Goal: Transaction & Acquisition: Purchase product/service

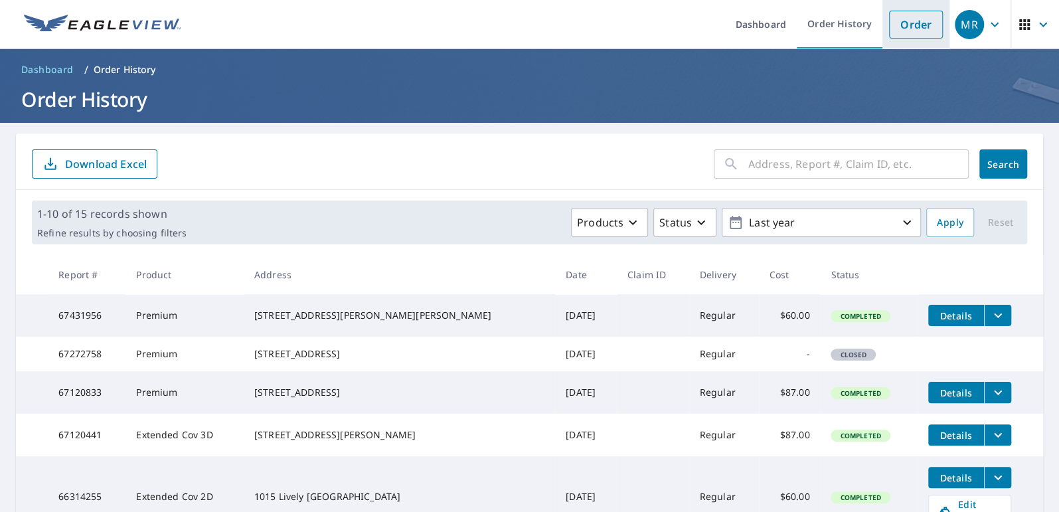
click at [902, 29] on link "Order" at bounding box center [916, 25] width 54 height 28
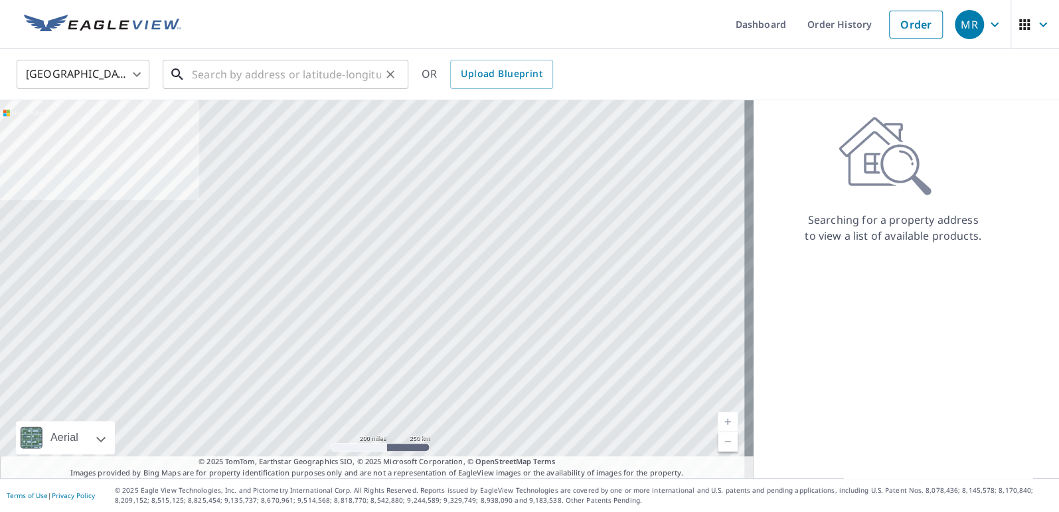
click at [209, 75] on input "text" at bounding box center [286, 74] width 189 height 37
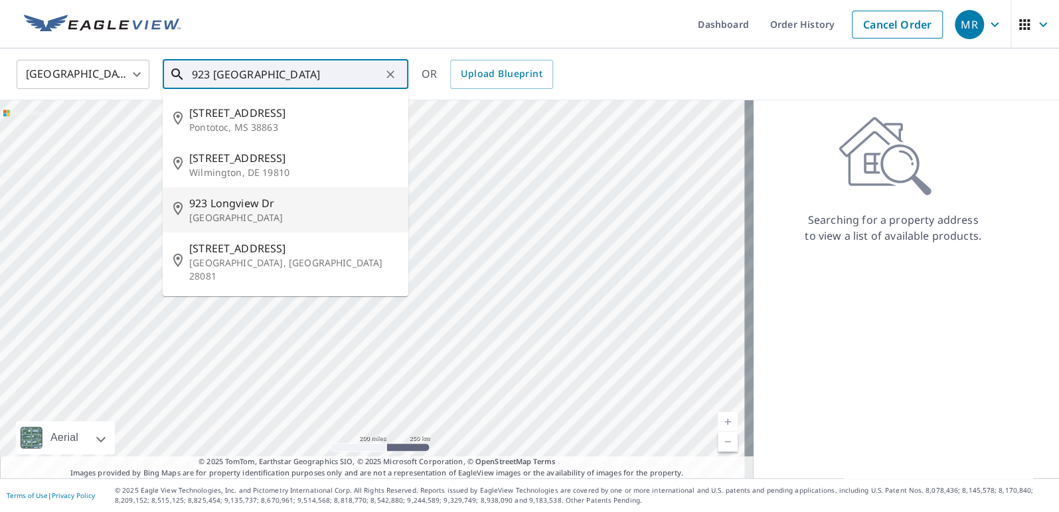
click at [218, 211] on span "923 Longview Dr" at bounding box center [293, 203] width 209 height 16
type input "[STREET_ADDRESS]"
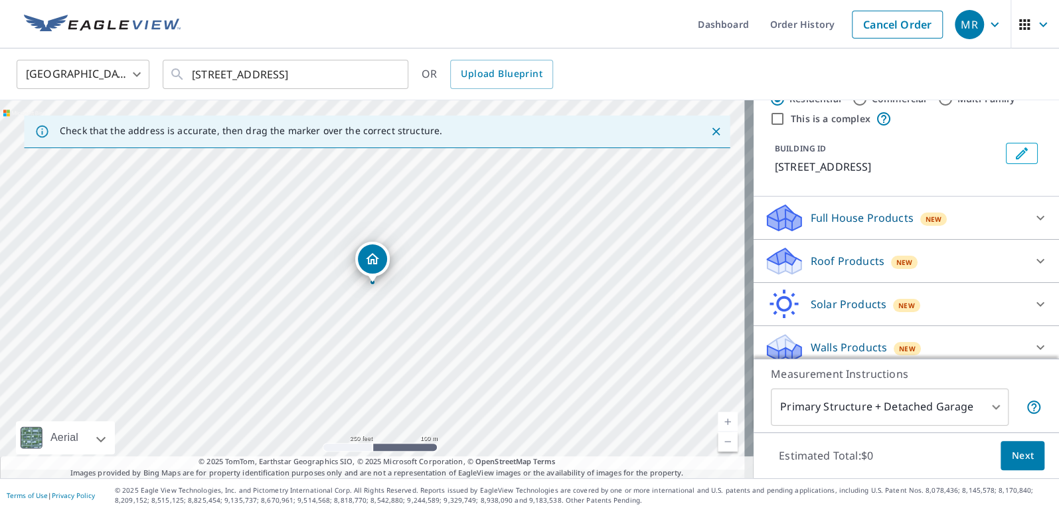
scroll to position [60, 0]
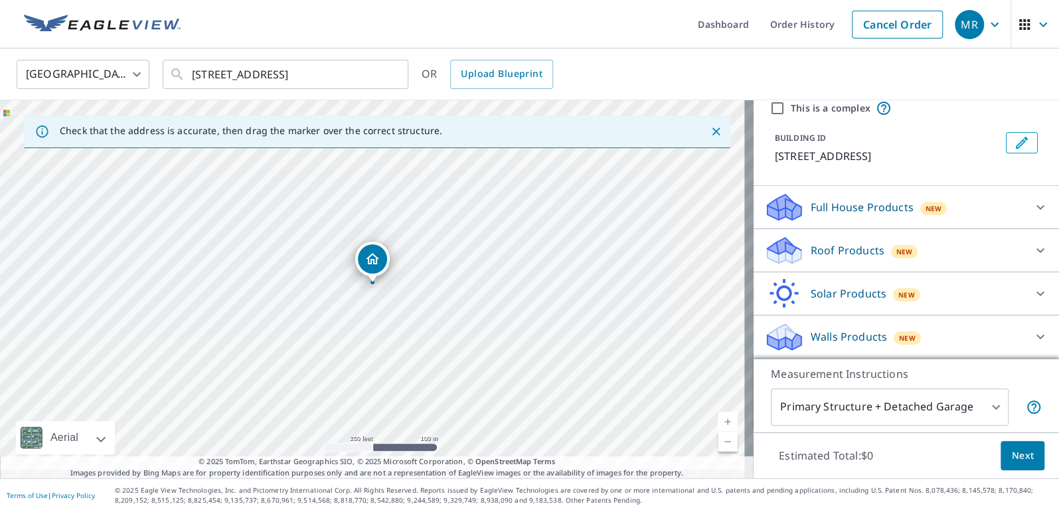
click at [851, 258] on p "Roof Products" at bounding box center [848, 250] width 74 height 16
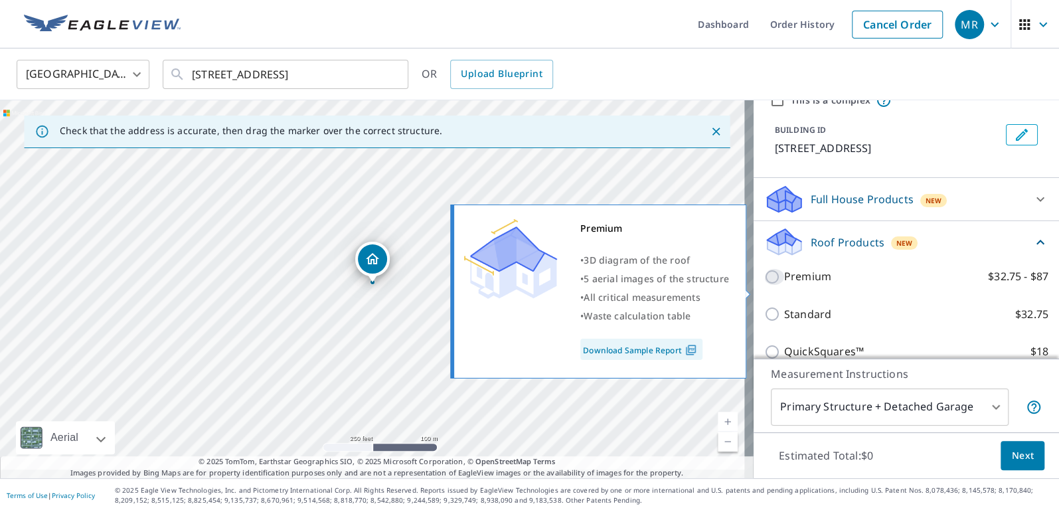
click at [764, 285] on input "Premium $32.75 - $87" at bounding box center [774, 277] width 20 height 16
checkbox input "true"
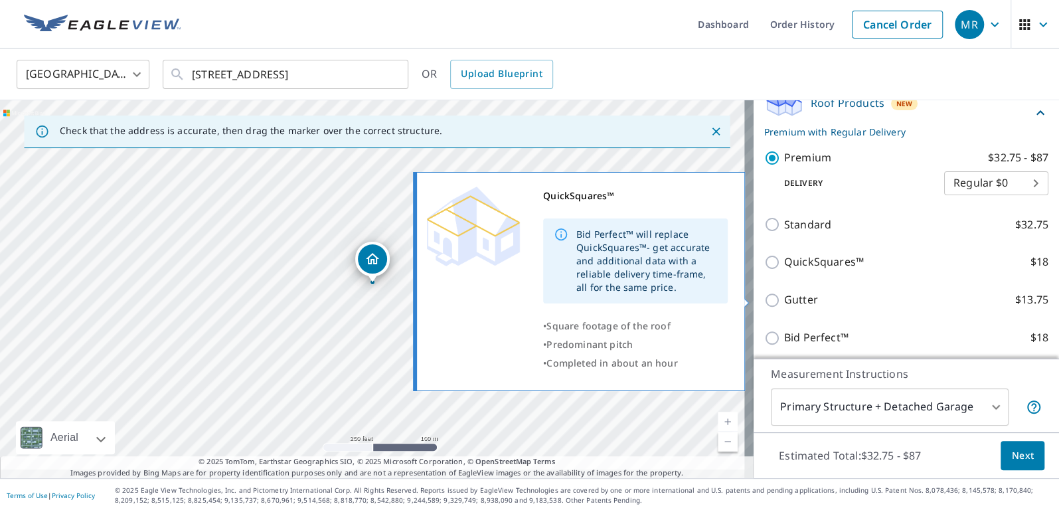
scroll to position [181, 0]
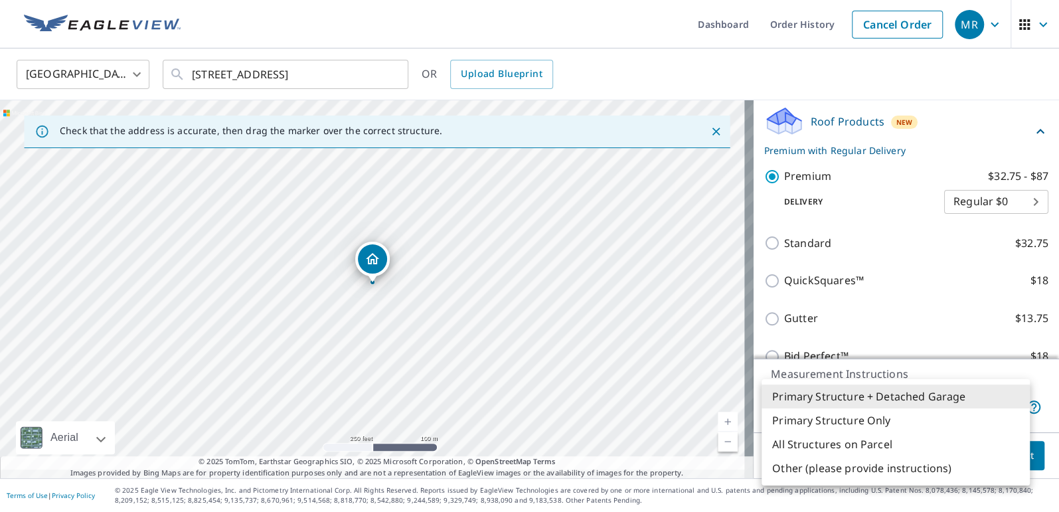
click at [1004, 392] on body "MR MR Dashboard Order History Cancel Order MR [GEOGRAPHIC_DATA] [GEOGRAPHIC_DAT…" at bounding box center [529, 256] width 1059 height 512
click at [974, 392] on li "Primary Structure + Detached Garage" at bounding box center [896, 396] width 268 height 24
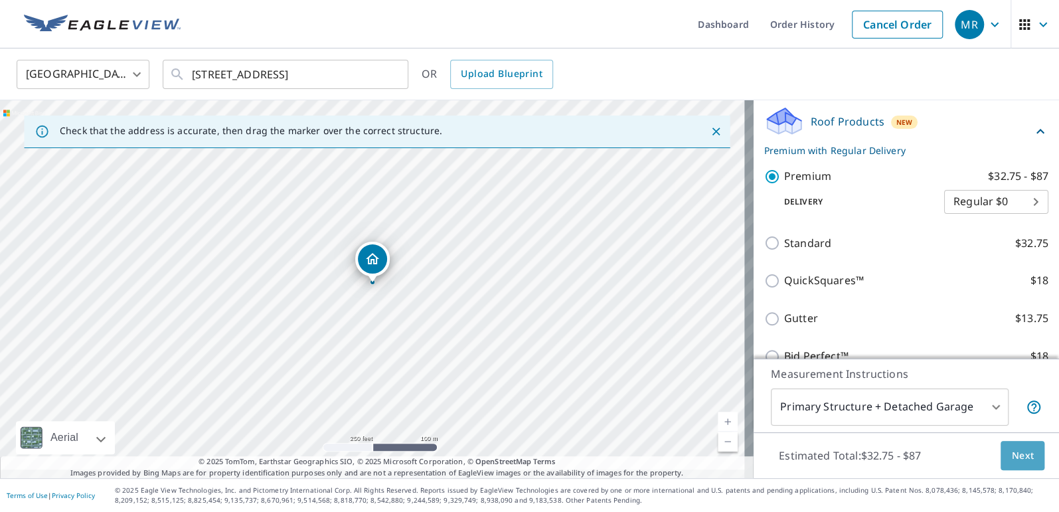
click at [1011, 448] on span "Next" at bounding box center [1022, 456] width 23 height 17
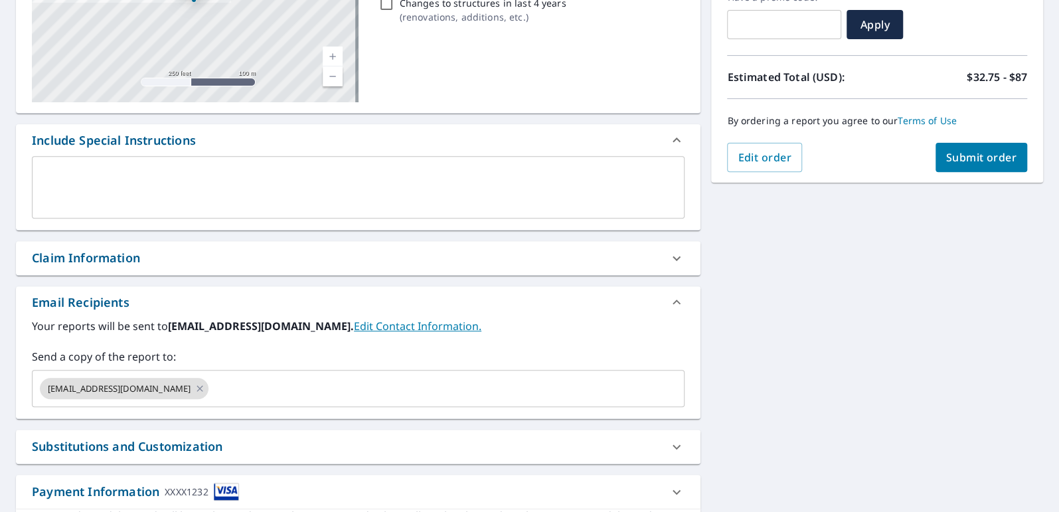
scroll to position [60, 0]
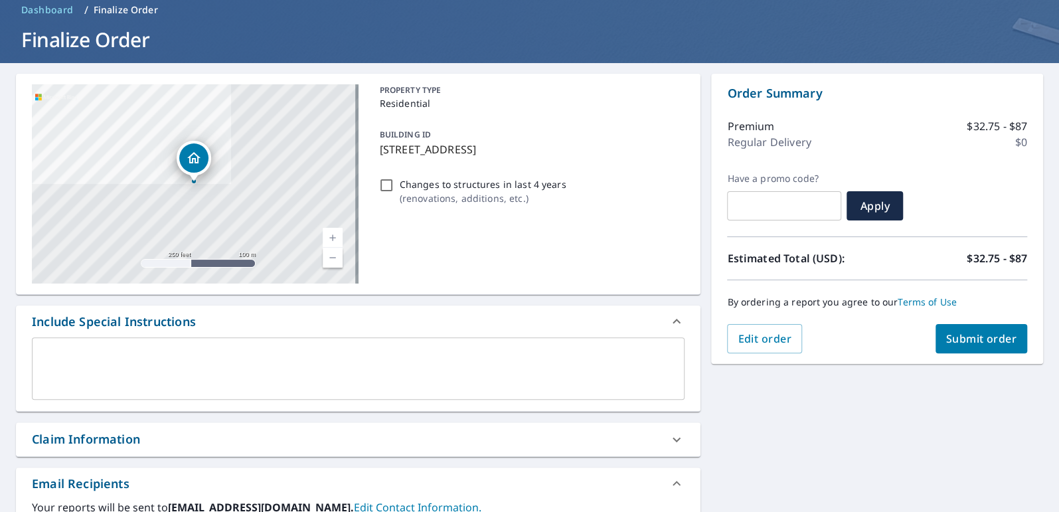
click at [972, 341] on span "Submit order" at bounding box center [981, 338] width 71 height 15
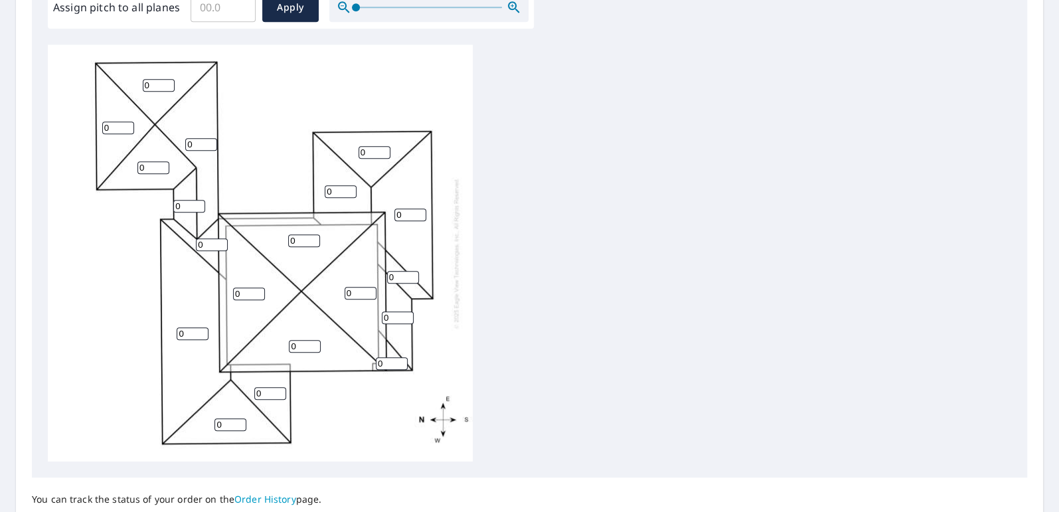
click at [201, 12] on input "Assign pitch to all planes" at bounding box center [223, 7] width 65 height 37
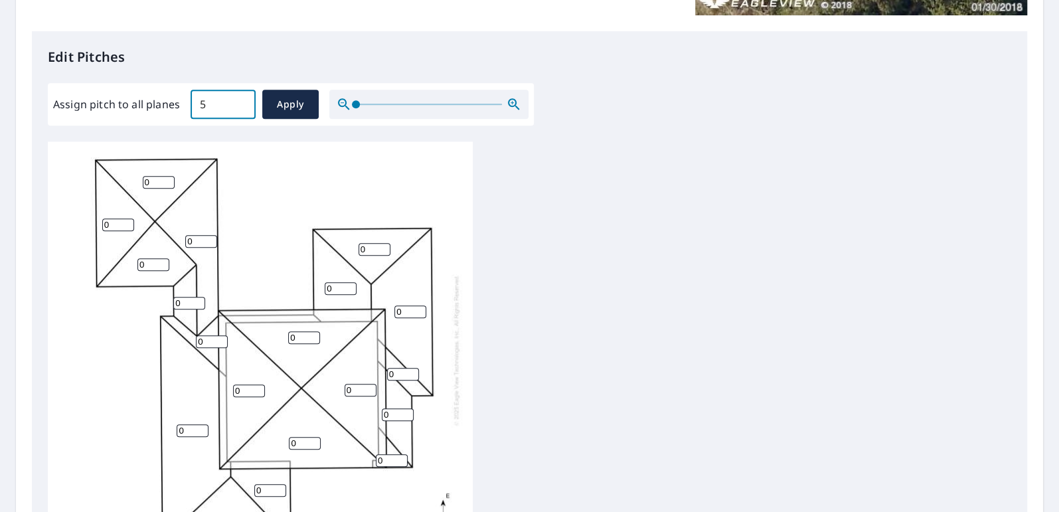
scroll to position [241, 0]
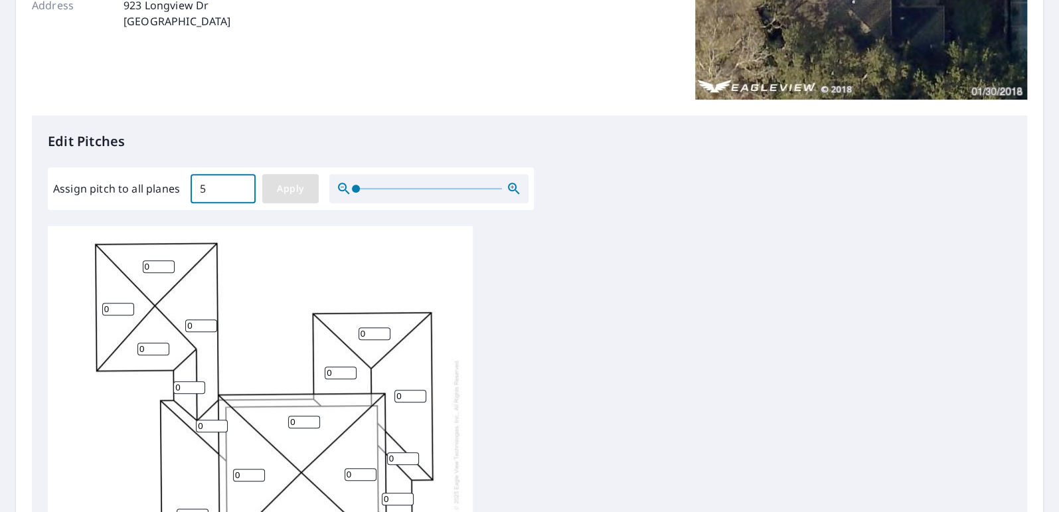
type input "5"
click at [289, 188] on span "Apply" at bounding box center [290, 189] width 35 height 17
type input "5"
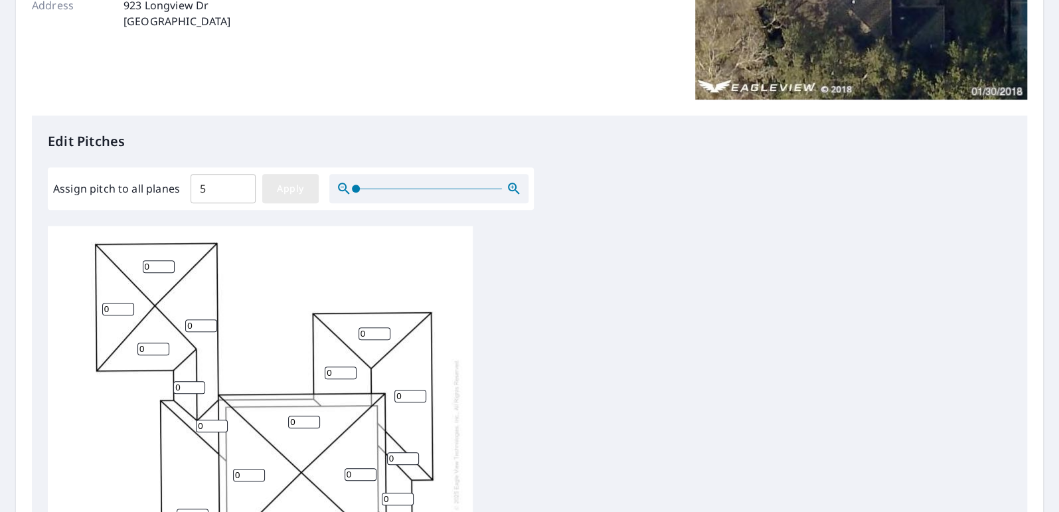
type input "5"
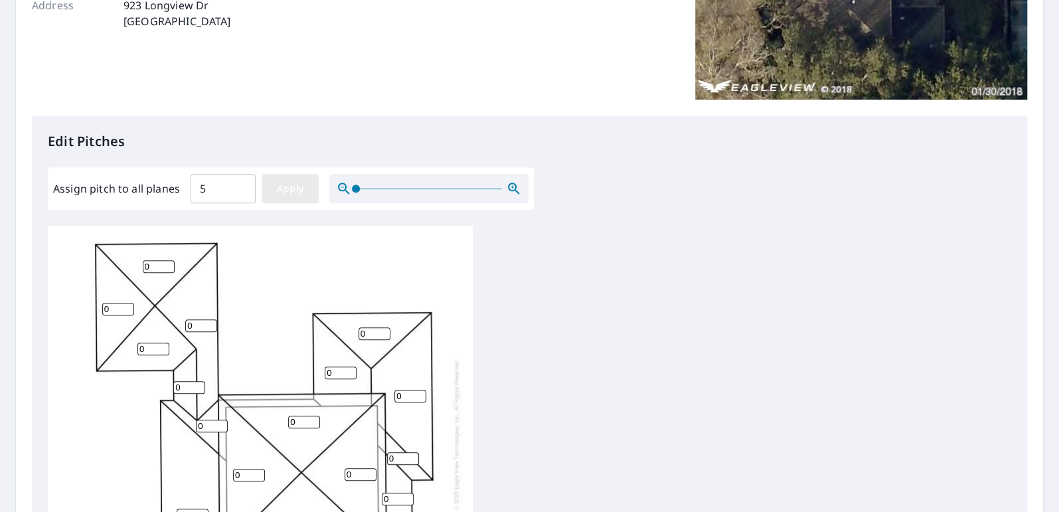
type input "5"
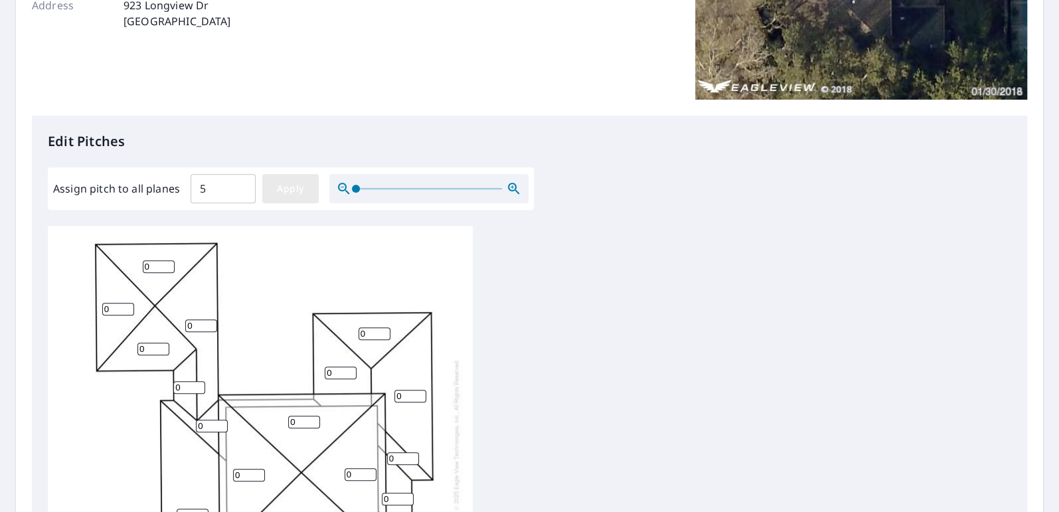
type input "5"
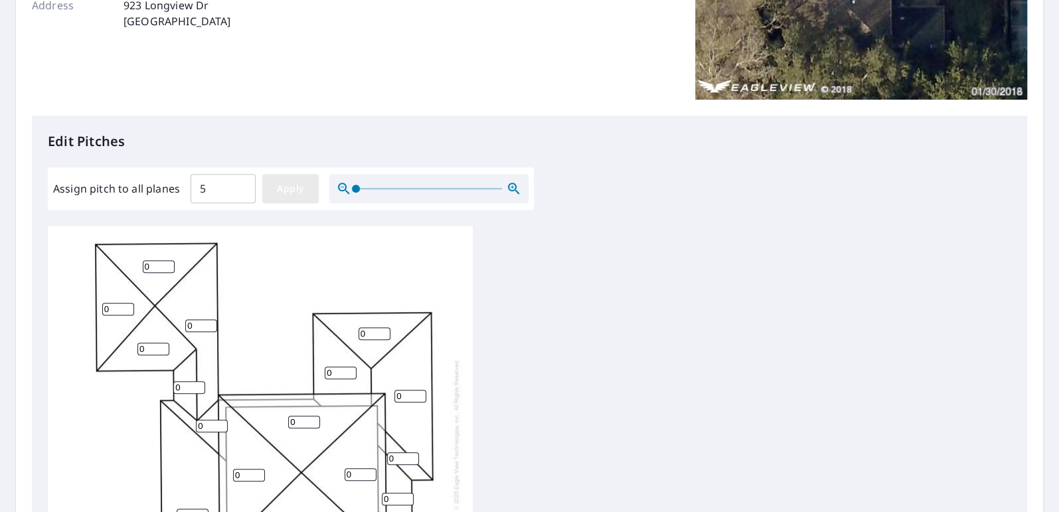
type input "5"
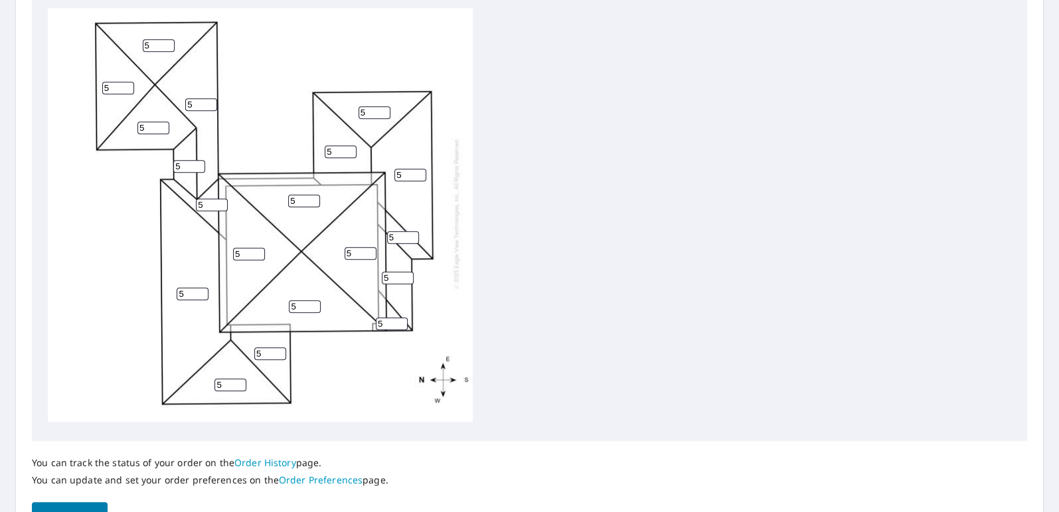
scroll to position [547, 0]
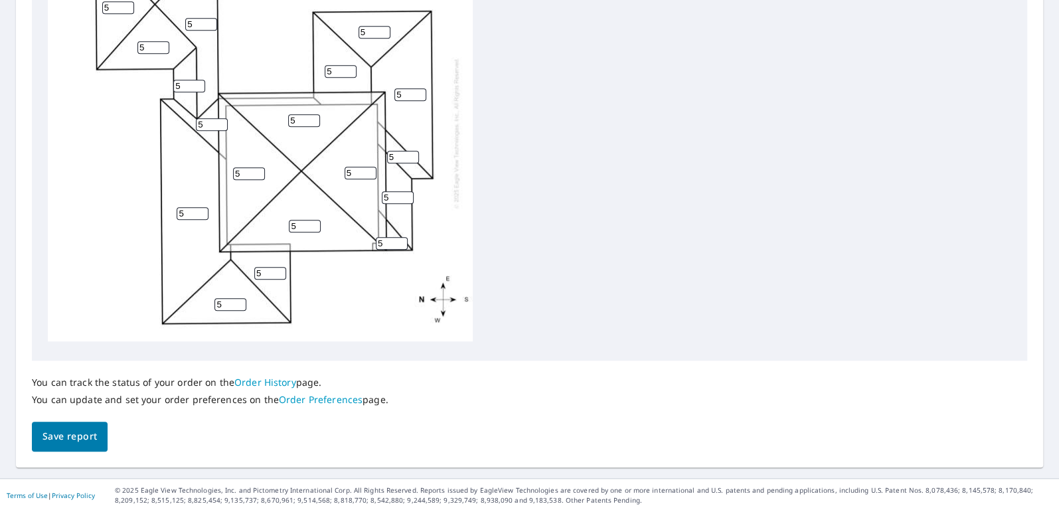
click at [58, 432] on span "Save report" at bounding box center [69, 436] width 54 height 17
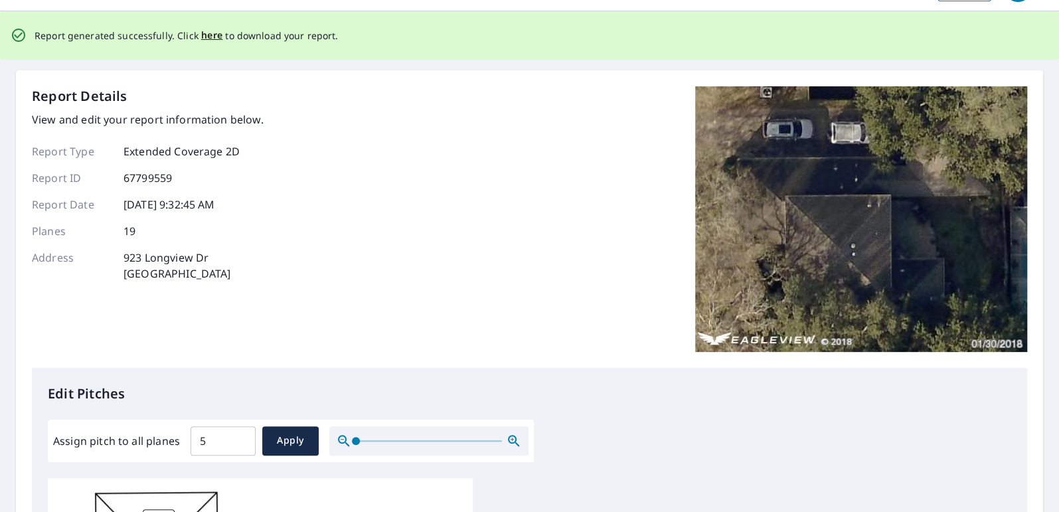
scroll to position [0, 0]
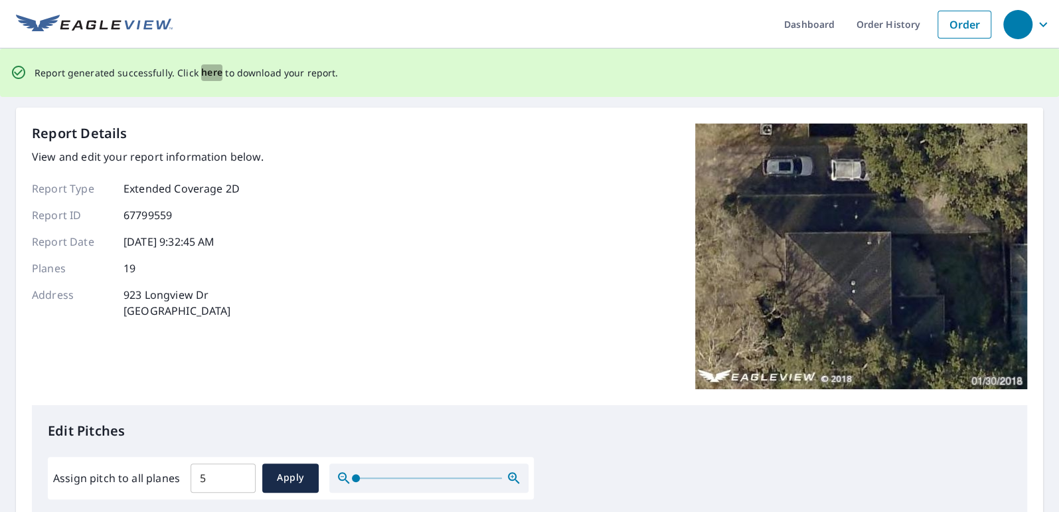
click at [205, 70] on span "here" at bounding box center [212, 72] width 22 height 17
